Goal: Task Accomplishment & Management: Manage account settings

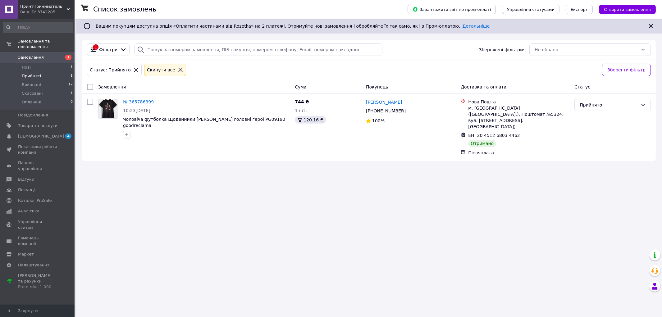
click at [49, 52] on link "Замовлення 1" at bounding box center [38, 57] width 76 height 11
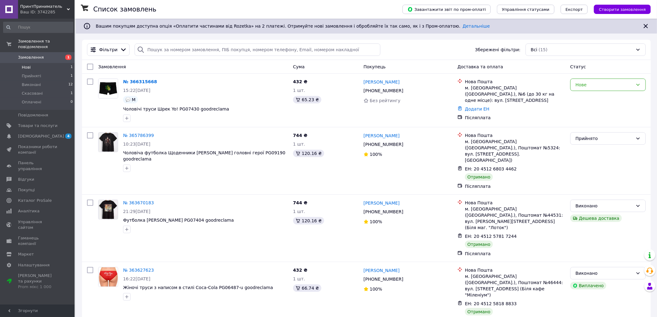
click at [32, 63] on li "Нові 1" at bounding box center [38, 67] width 76 height 9
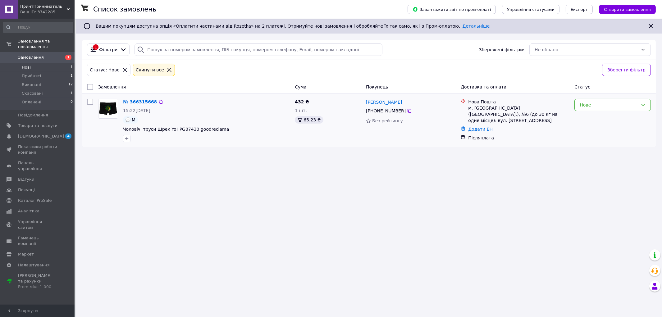
click at [229, 112] on div "15:22[DATE]" at bounding box center [206, 110] width 167 height 6
click at [130, 101] on link "№ 366315668" at bounding box center [140, 101] width 34 height 5
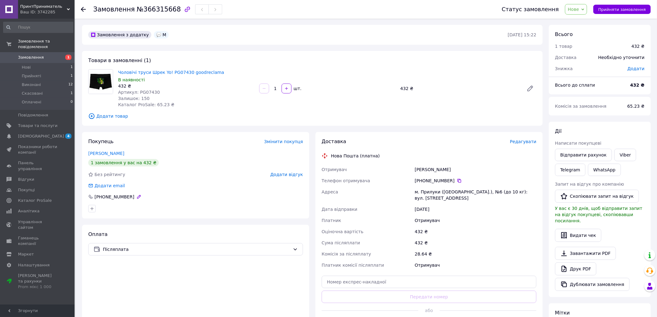
drag, startPoint x: 137, startPoint y: 197, endPoint x: 97, endPoint y: 196, distance: 40.7
click at [97, 196] on div "[PHONE_NUMBER]" at bounding box center [195, 197] width 215 height 6
drag, startPoint x: 450, startPoint y: 180, endPoint x: 418, endPoint y: 181, distance: 32.0
click at [418, 181] on div "[PHONE_NUMBER]" at bounding box center [475, 181] width 121 height 6
copy div "380 68 517 69 24"
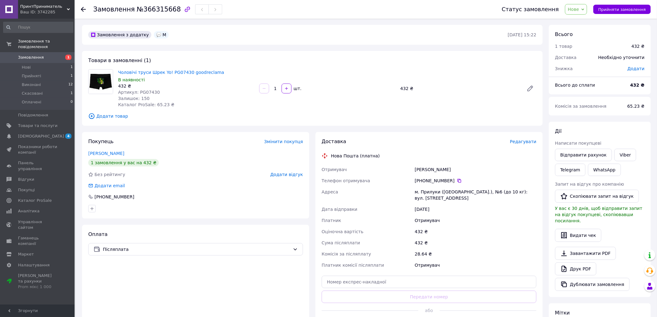
click at [487, 260] on div "Отримувач" at bounding box center [475, 265] width 124 height 11
click at [584, 10] on icon at bounding box center [582, 9] width 3 height 3
click at [585, 24] on li "Прийнято" at bounding box center [579, 21] width 29 height 9
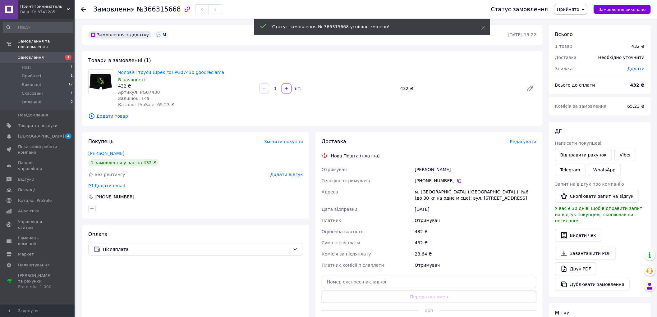
click at [480, 27] on div "Статус замовлення № 366315668 успішно змінено!" at bounding box center [372, 27] width 236 height 16
click at [482, 27] on use at bounding box center [483, 28] width 4 height 4
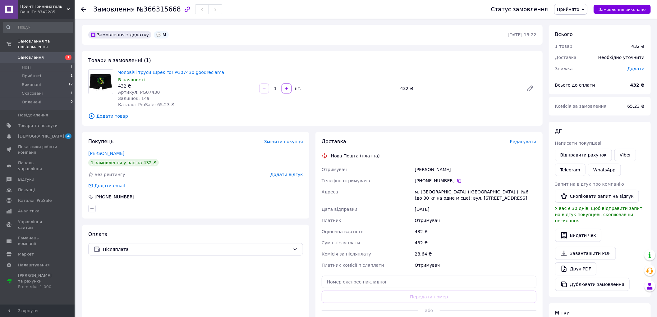
click at [160, 9] on span "№366315668" at bounding box center [159, 9] width 44 height 7
drag, startPoint x: 172, startPoint y: 8, endPoint x: 141, endPoint y: 10, distance: 30.5
click at [141, 10] on div "Замовлення №366315668" at bounding box center [157, 9] width 129 height 11
drag, startPoint x: 139, startPoint y: 9, endPoint x: 169, endPoint y: 8, distance: 30.1
click at [169, 8] on span "№366315668" at bounding box center [159, 9] width 44 height 7
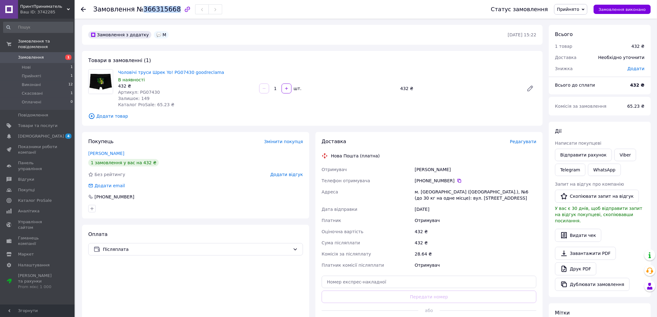
copy span "366315668"
click at [221, 96] on div "Залишок: 149" at bounding box center [186, 98] width 136 height 6
click at [93, 76] on img at bounding box center [101, 82] width 24 height 24
drag, startPoint x: 156, startPoint y: 93, endPoint x: 137, endPoint y: 94, distance: 19.6
click at [137, 94] on div "Артикул: PG07430" at bounding box center [186, 92] width 136 height 6
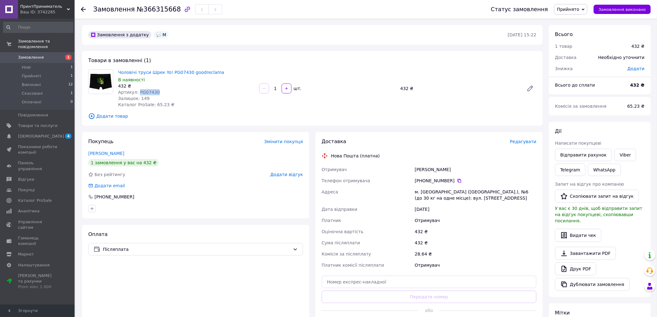
copy span "PG07430"
drag, startPoint x: 176, startPoint y: 74, endPoint x: 118, endPoint y: 72, distance: 58.1
click at [118, 72] on span "Чоловічі труси Шрек Yo! PG07430 goodreclama" at bounding box center [186, 72] width 136 height 6
copy link "Чоловічі труси Шрек Yo! PG07430 goodreclama"
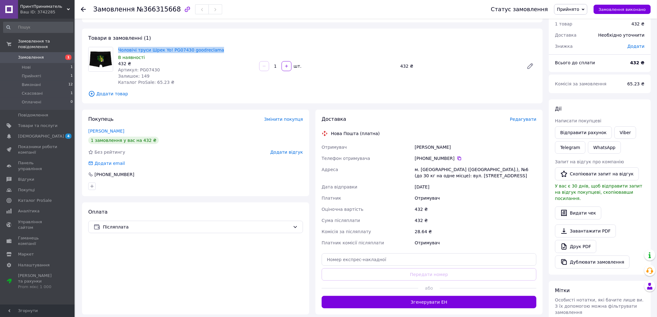
scroll to position [34, 0]
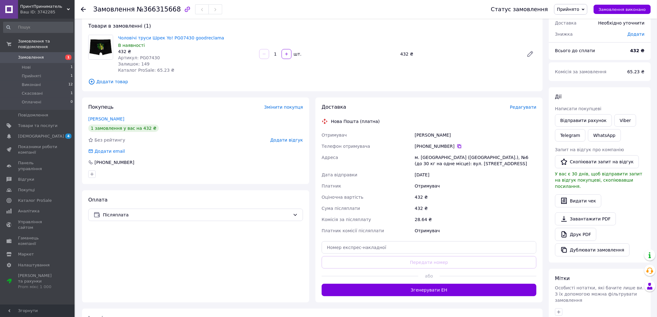
click at [457, 146] on icon at bounding box center [459, 146] width 4 height 4
drag, startPoint x: 415, startPoint y: 135, endPoint x: 451, endPoint y: 137, distance: 36.1
click at [451, 137] on div "[PERSON_NAME]" at bounding box center [475, 135] width 124 height 11
copy div "[PERSON_NAME]"
click at [457, 145] on icon at bounding box center [459, 146] width 4 height 4
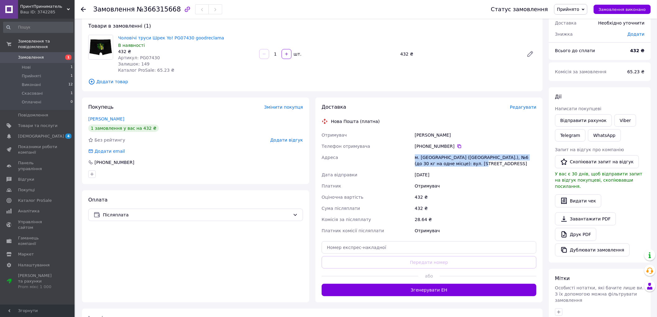
drag, startPoint x: 459, startPoint y: 162, endPoint x: 413, endPoint y: 159, distance: 46.1
click at [413, 159] on div "м. [GEOGRAPHIC_DATA] ([GEOGRAPHIC_DATA].), №6 (до 30 кг на одне місце): вул. [S…" at bounding box center [475, 160] width 124 height 17
copy div "м. [GEOGRAPHIC_DATA] ([GEOGRAPHIC_DATA].), №6 (до 30 кг на одне місце): вул. [S…"
